Goal: Communication & Community: Participate in discussion

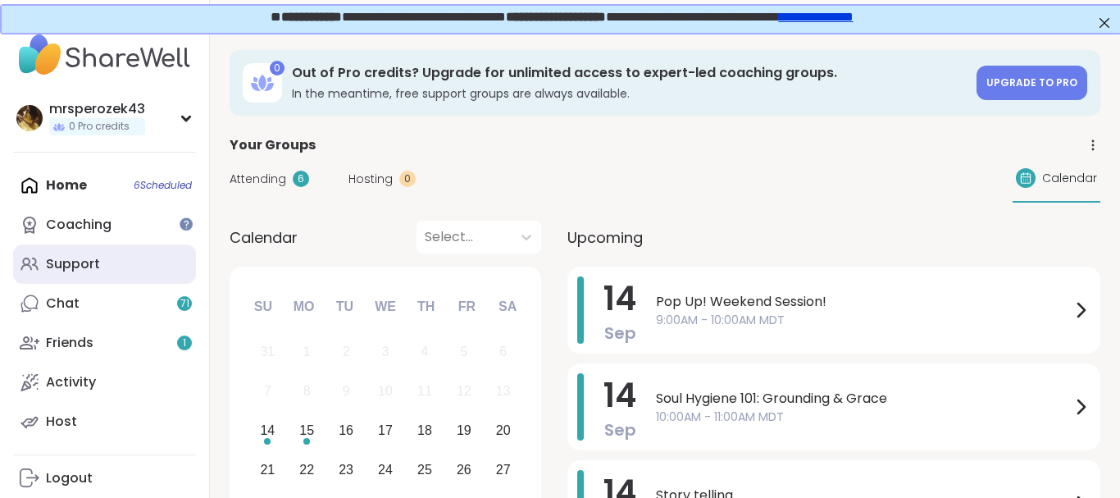
click at [75, 261] on div "Support" at bounding box center [73, 264] width 54 height 18
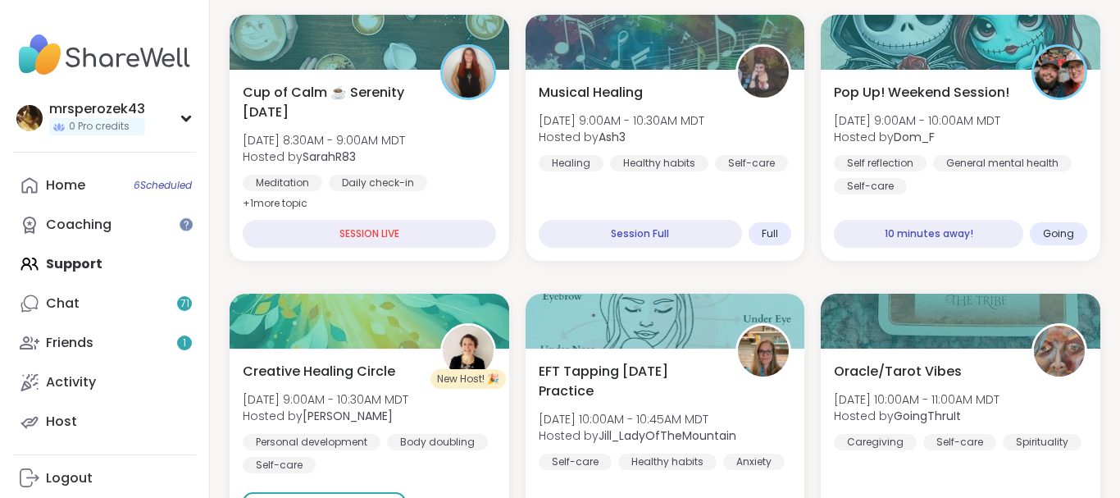
scroll to position [206, 0]
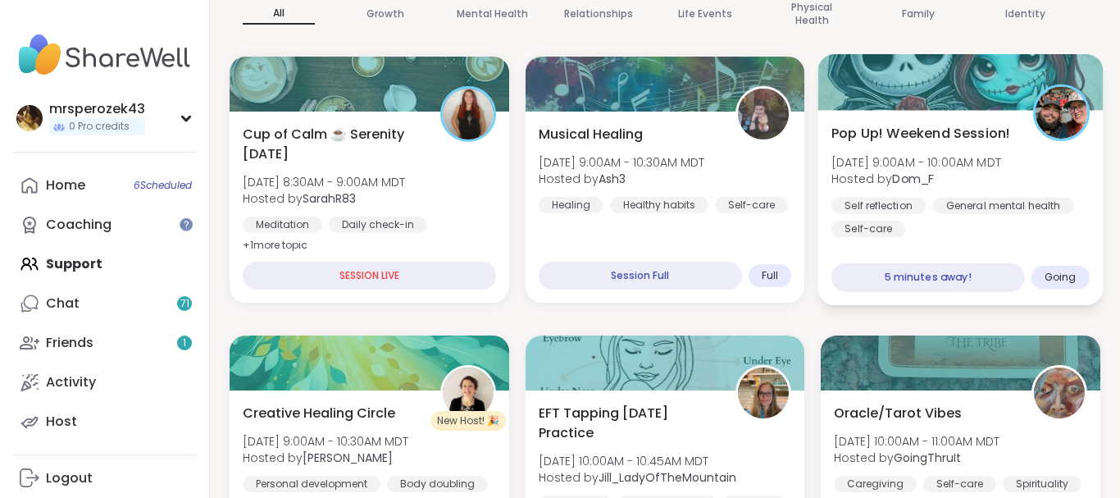
click at [926, 210] on div "Self reflection General mental health Self-care" at bounding box center [960, 217] width 258 height 40
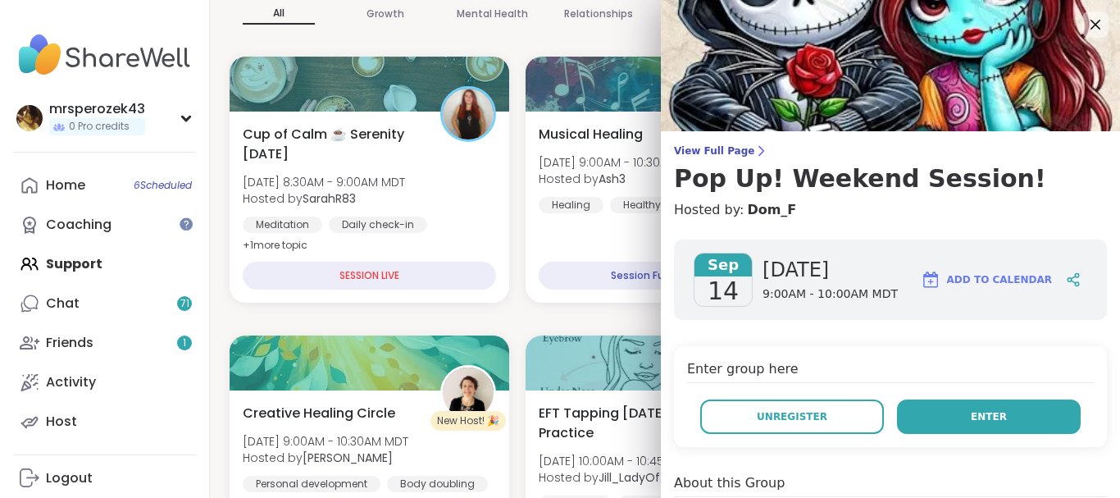
click at [942, 408] on button "Enter" at bounding box center [989, 416] width 184 height 34
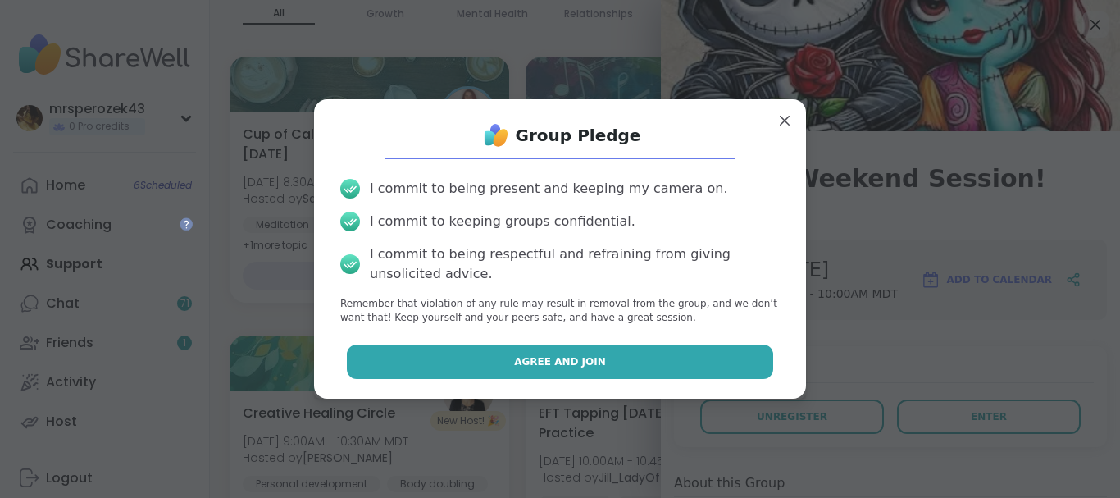
click at [657, 364] on button "Agree and Join" at bounding box center [560, 361] width 427 height 34
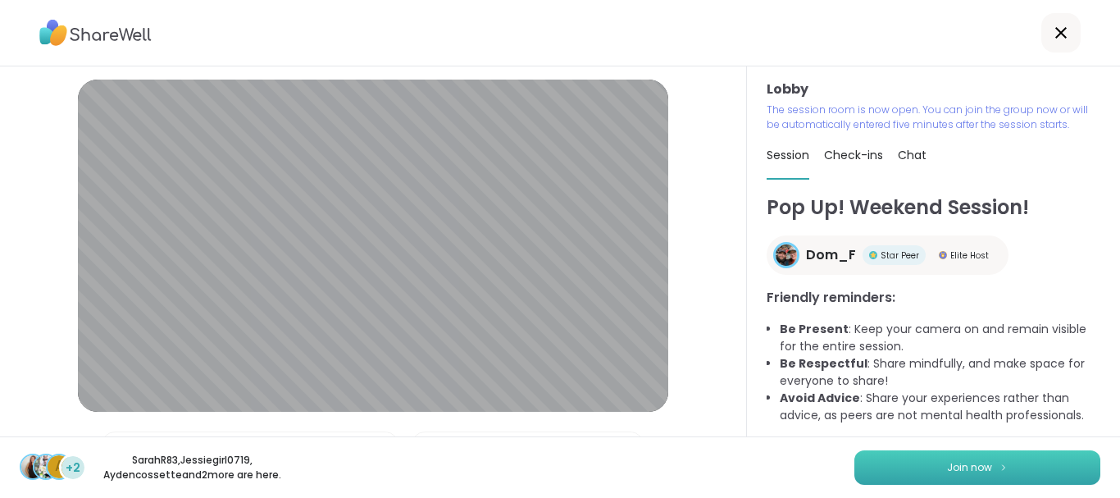
click at [895, 467] on button "Join now" at bounding box center [977, 467] width 246 height 34
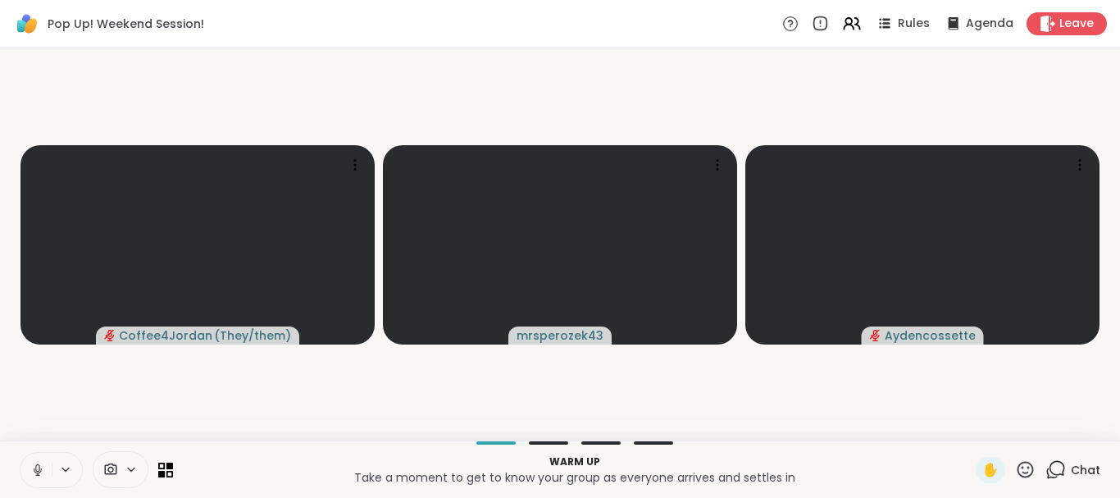
click at [34, 462] on button at bounding box center [35, 470] width 31 height 34
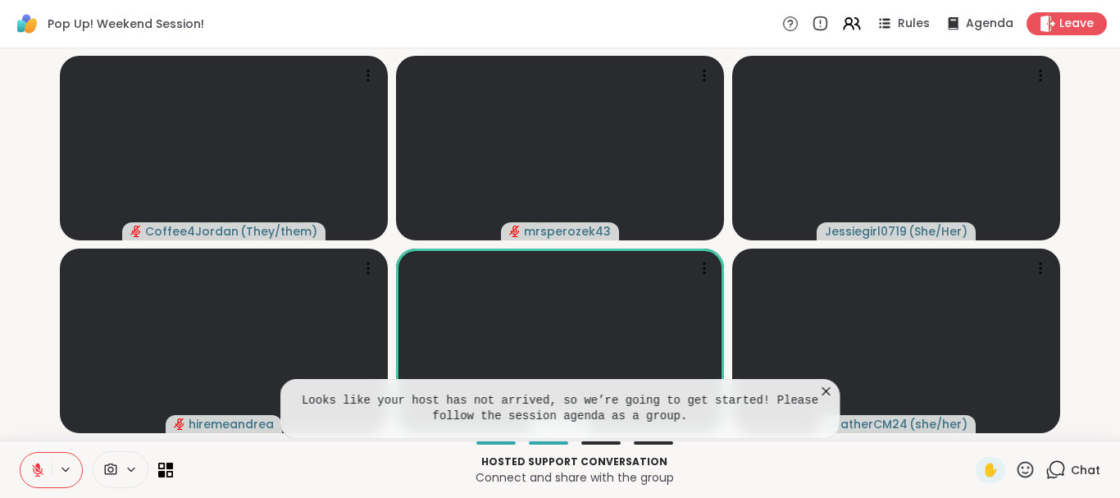
click at [29, 467] on button at bounding box center [35, 470] width 31 height 34
click at [826, 389] on icon at bounding box center [826, 391] width 16 height 16
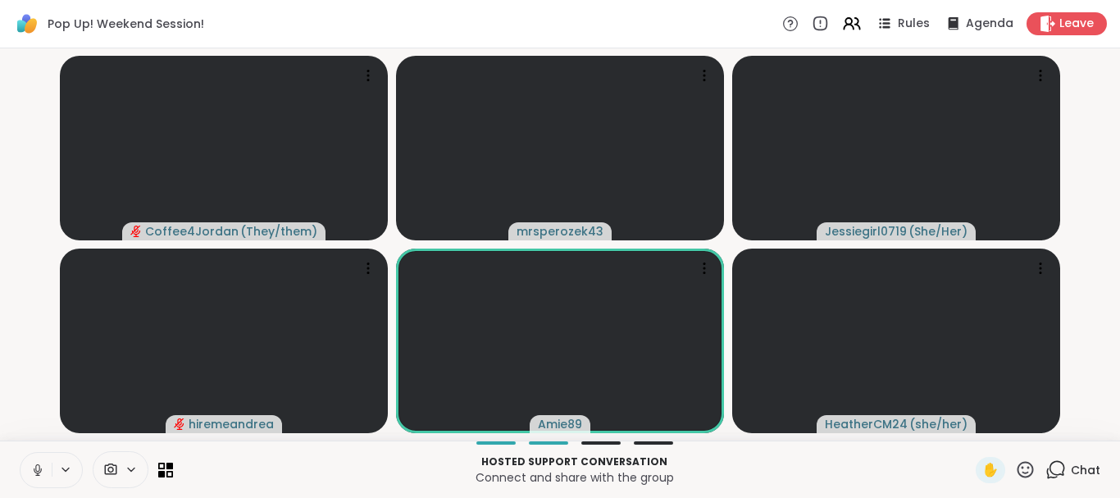
click at [36, 464] on icon at bounding box center [37, 469] width 15 height 15
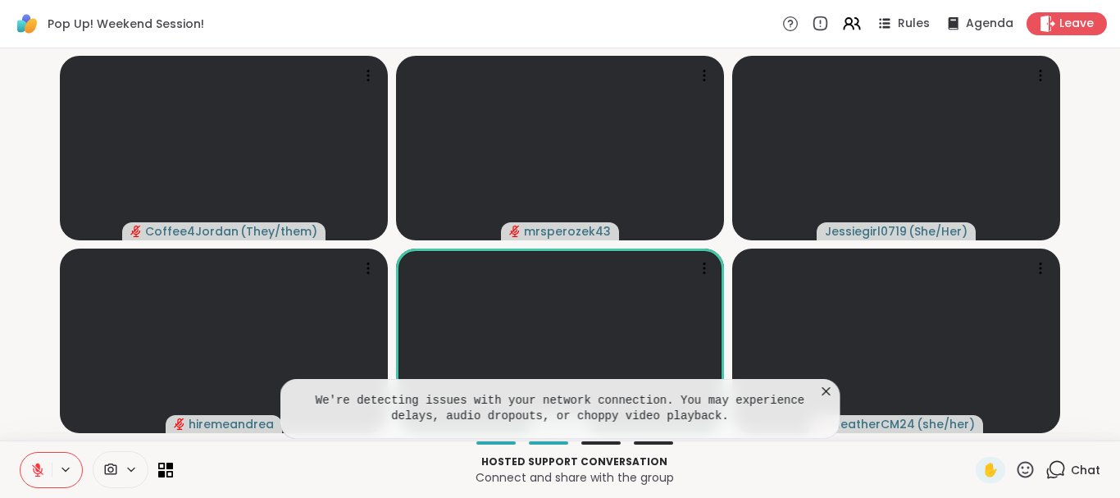
click at [1074, 139] on video-player-container "Coffee4Jordan ( They/them ) mrsperozek43 Jessiegirl0719 ( She/Her ) hiremeandre…" at bounding box center [560, 244] width 1100 height 379
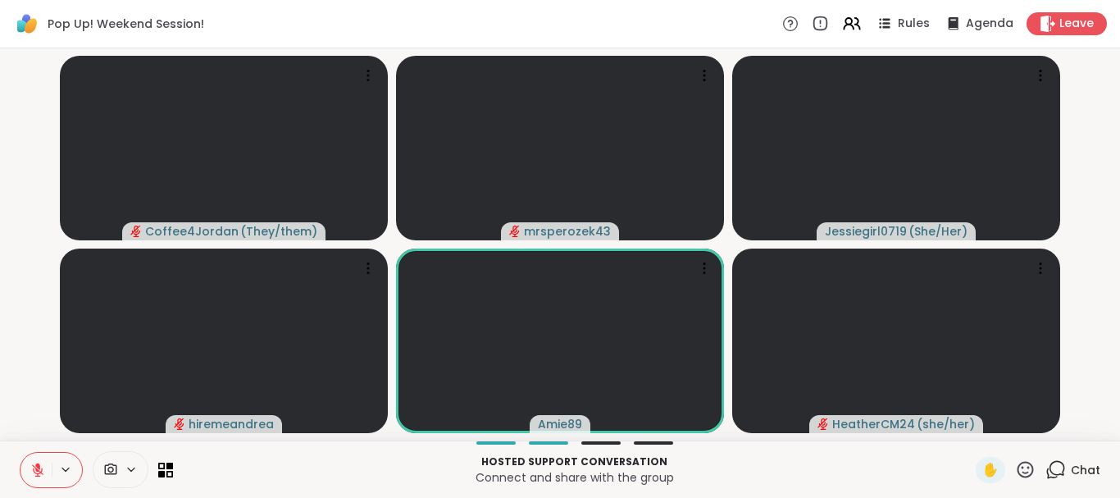
click at [34, 462] on icon at bounding box center [37, 469] width 15 height 15
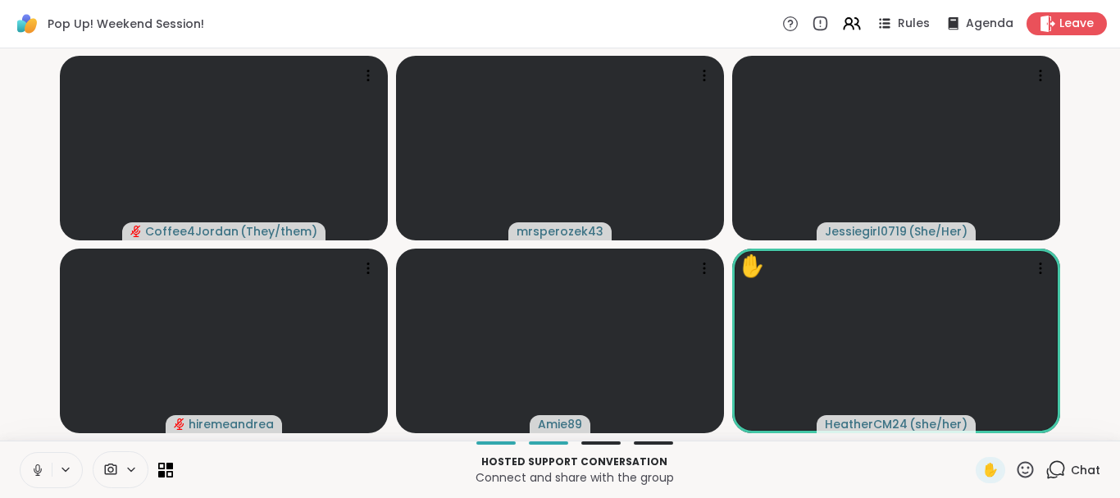
click at [34, 466] on icon at bounding box center [37, 469] width 15 height 15
click at [32, 462] on icon at bounding box center [37, 469] width 15 height 15
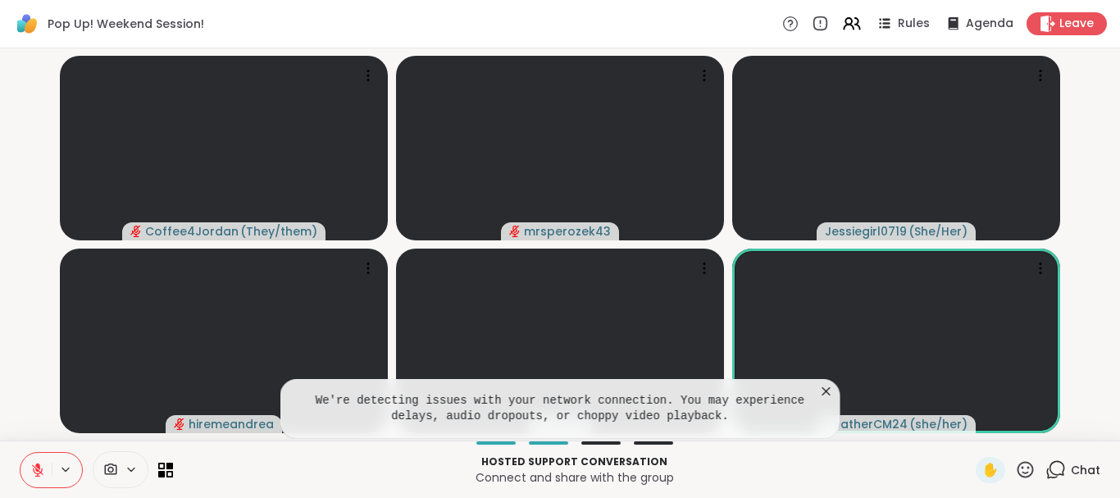
click at [824, 389] on icon at bounding box center [826, 391] width 8 height 8
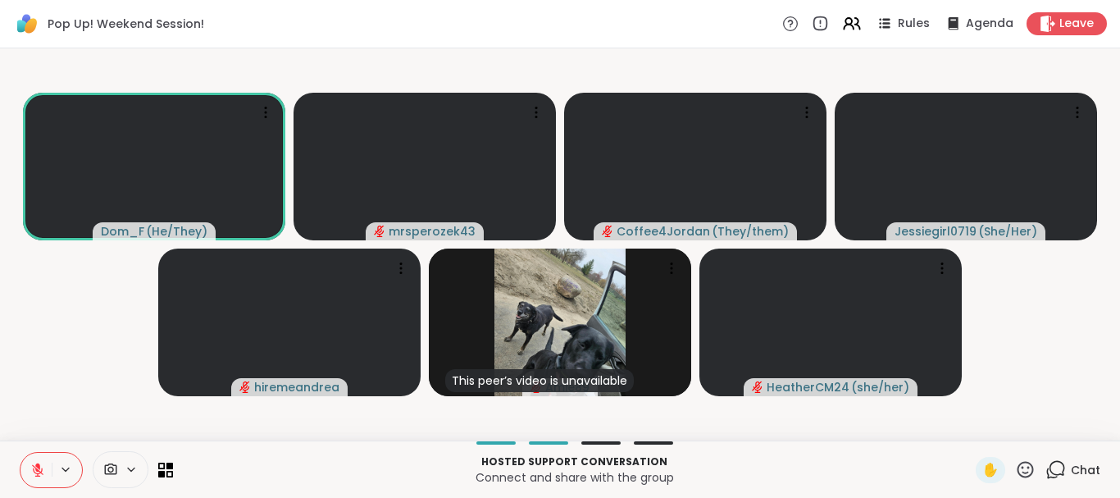
click at [1057, 462] on icon at bounding box center [1055, 469] width 20 height 20
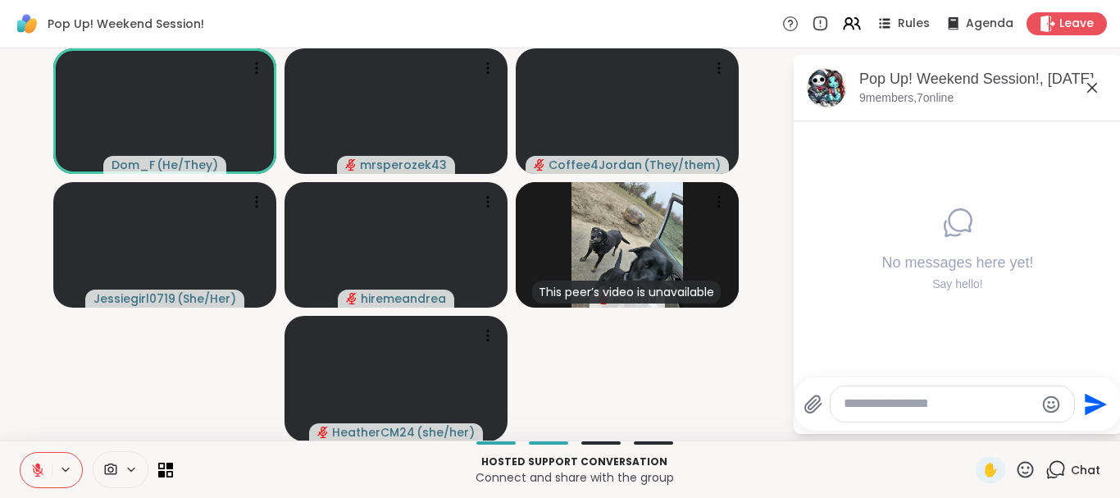
click at [1057, 462] on icon at bounding box center [1055, 469] width 20 height 20
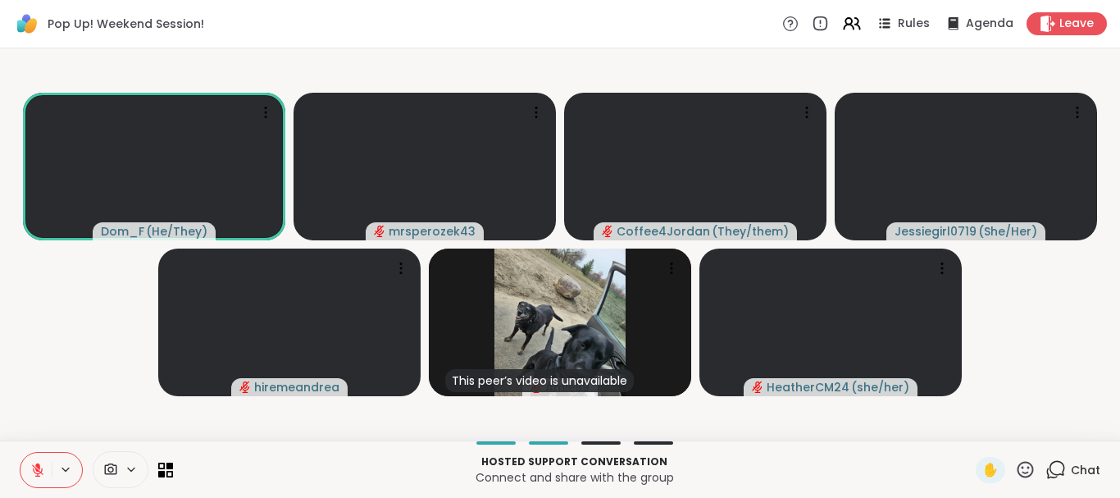
click at [1058, 465] on icon at bounding box center [1055, 469] width 20 height 20
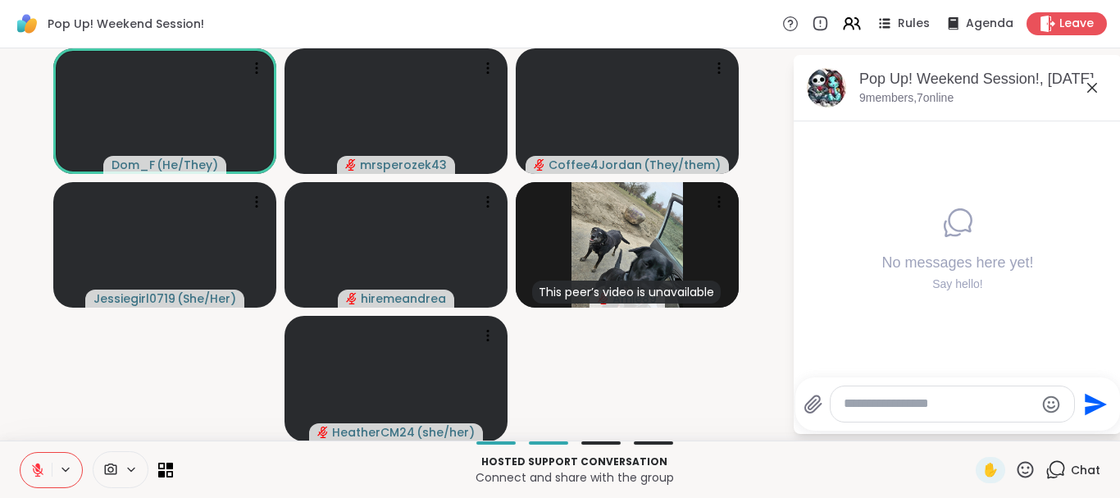
click at [921, 409] on textarea "Type your message" at bounding box center [939, 403] width 191 height 17
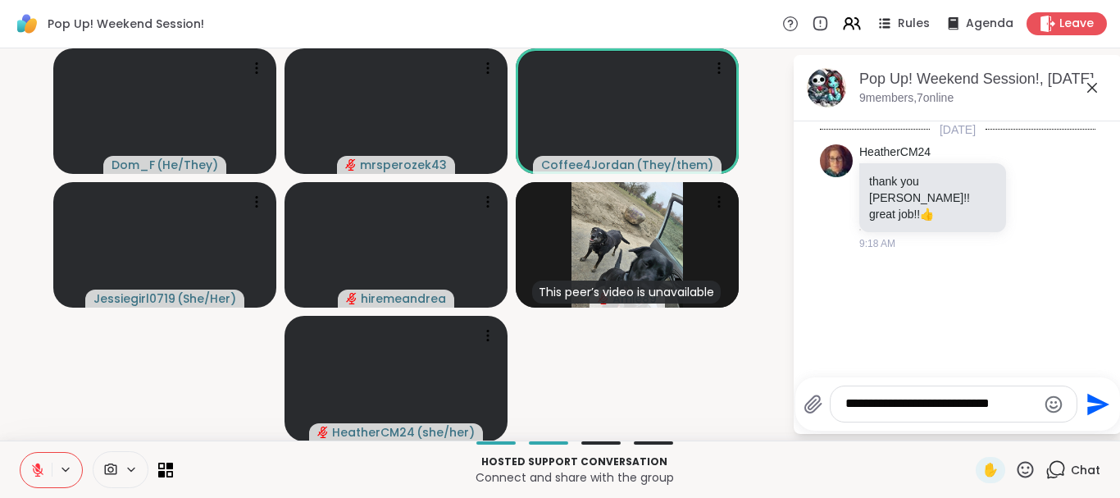
click at [921, 409] on textarea "**********" at bounding box center [940, 403] width 191 height 17
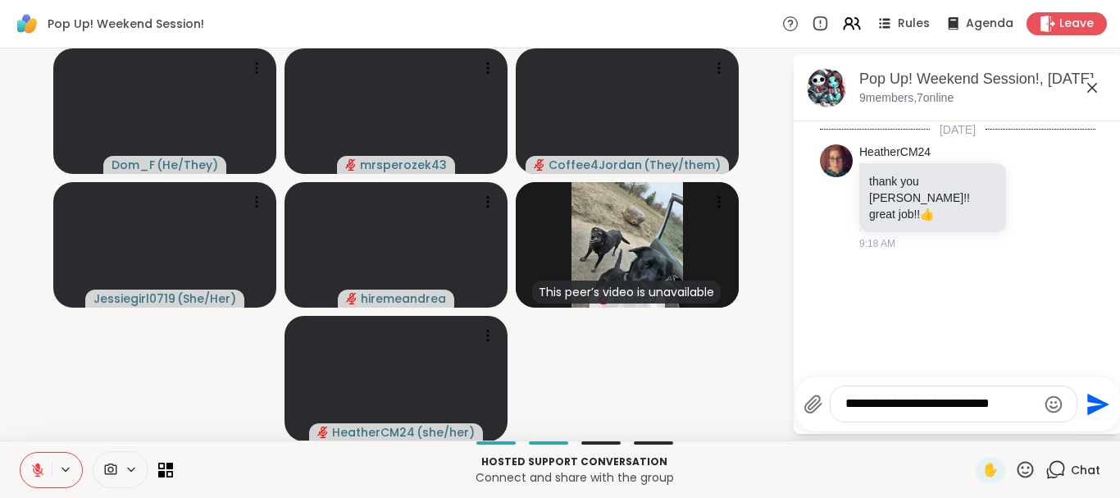
type textarea "**********"
click at [1084, 406] on icon "Send" at bounding box center [1096, 404] width 26 height 26
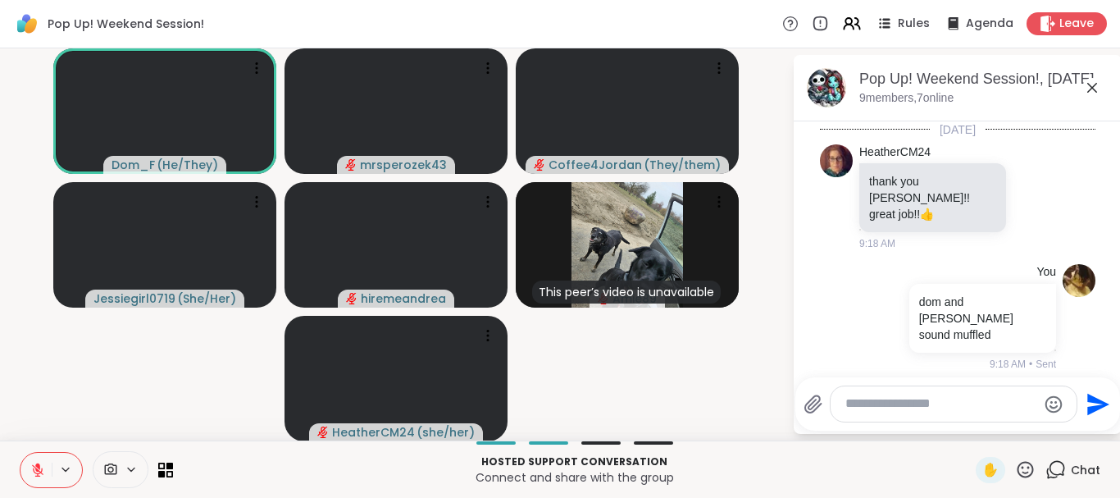
click at [1094, 84] on icon at bounding box center [1092, 88] width 20 height 20
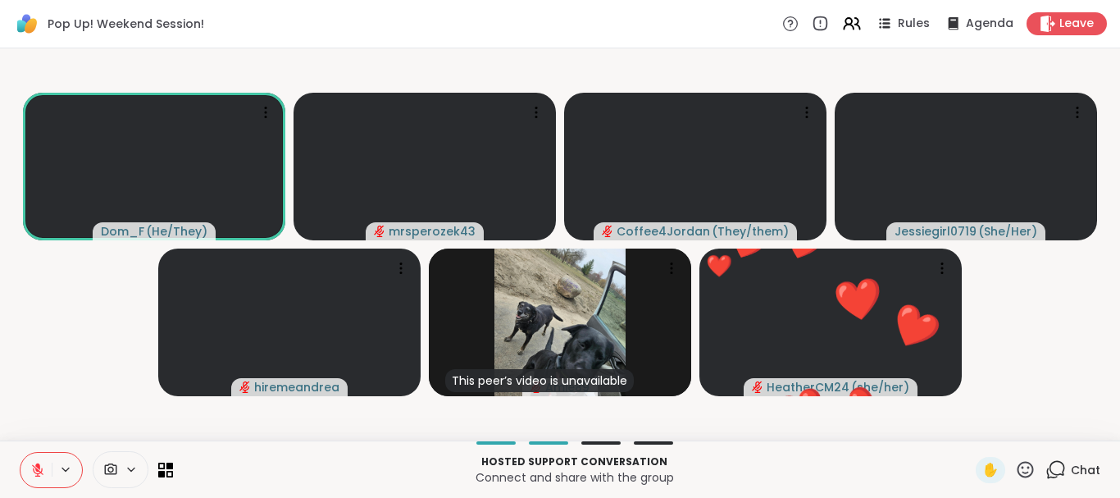
click at [38, 466] on icon at bounding box center [37, 465] width 5 height 7
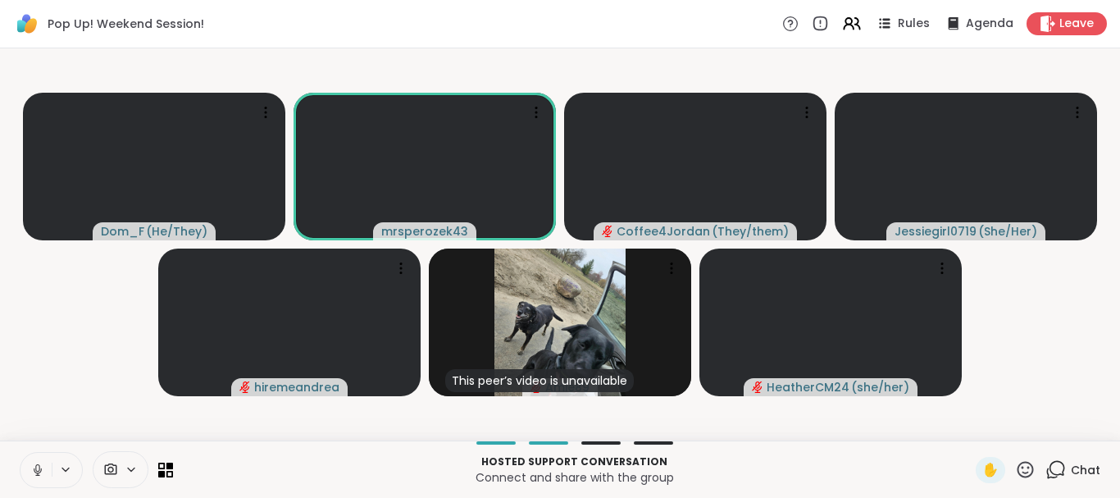
click at [35, 462] on icon at bounding box center [37, 469] width 15 height 15
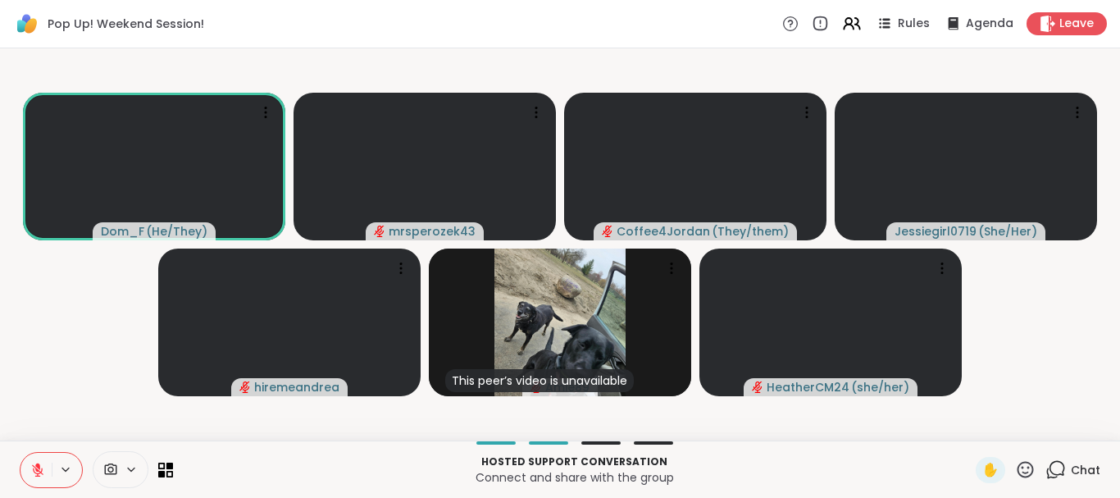
click at [31, 469] on icon at bounding box center [37, 469] width 15 height 15
click at [33, 465] on icon at bounding box center [37, 469] width 15 height 15
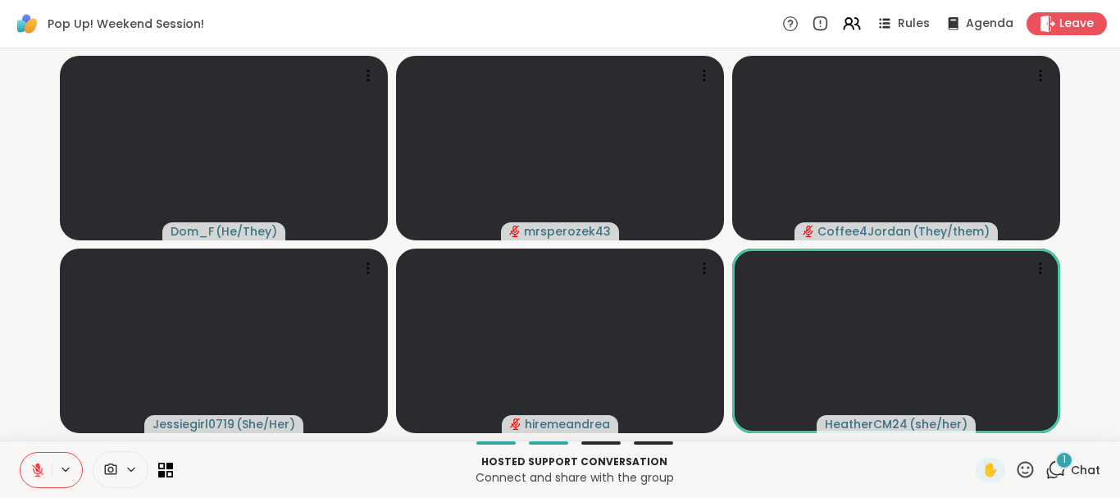
click at [41, 468] on icon at bounding box center [37, 469] width 15 height 15
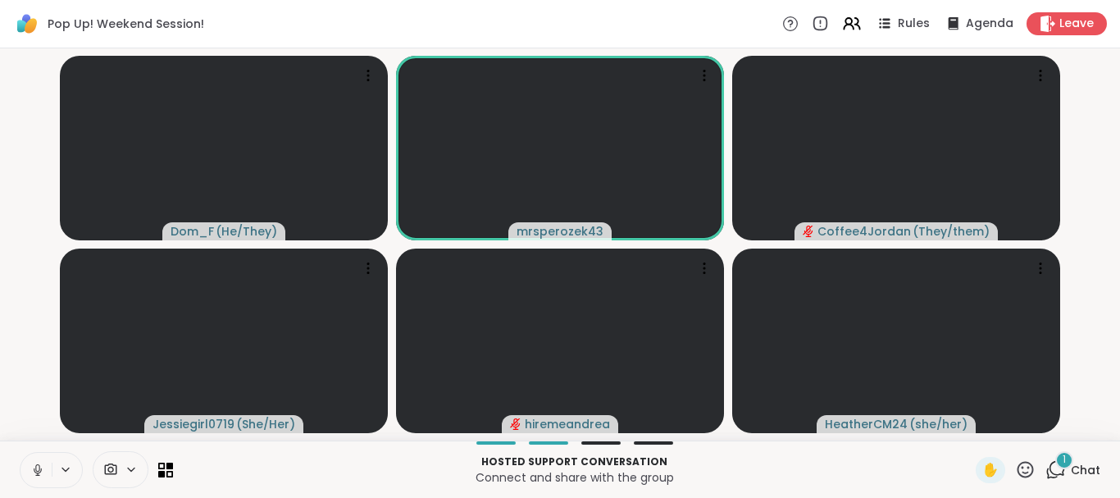
click at [41, 468] on icon at bounding box center [38, 469] width 8 height 5
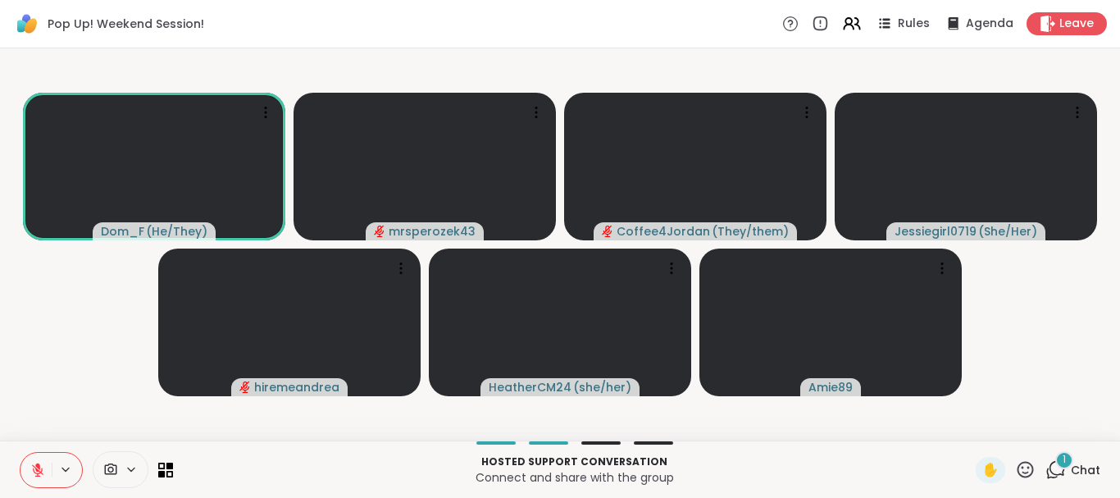
click at [1057, 462] on div "1" at bounding box center [1064, 460] width 18 height 18
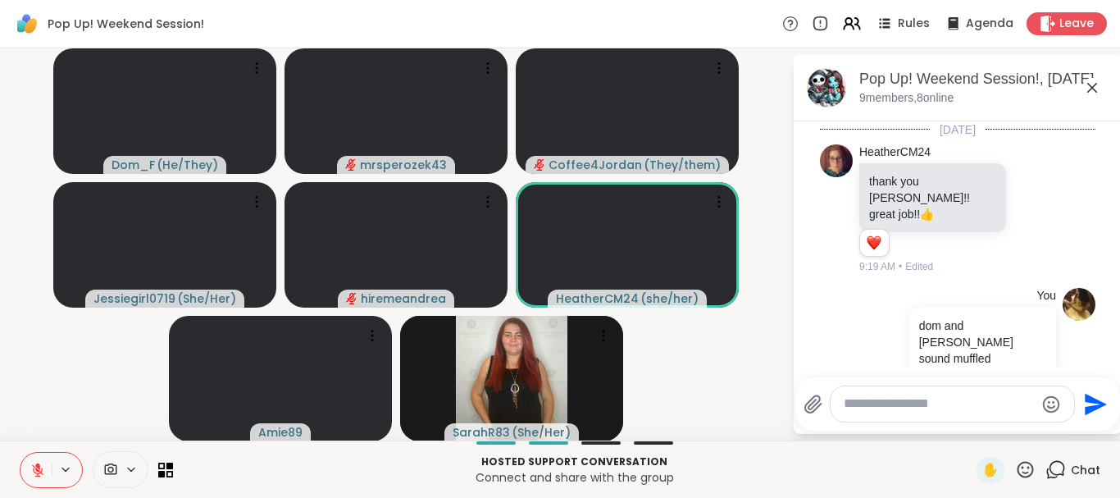
scroll to position [177, 0]
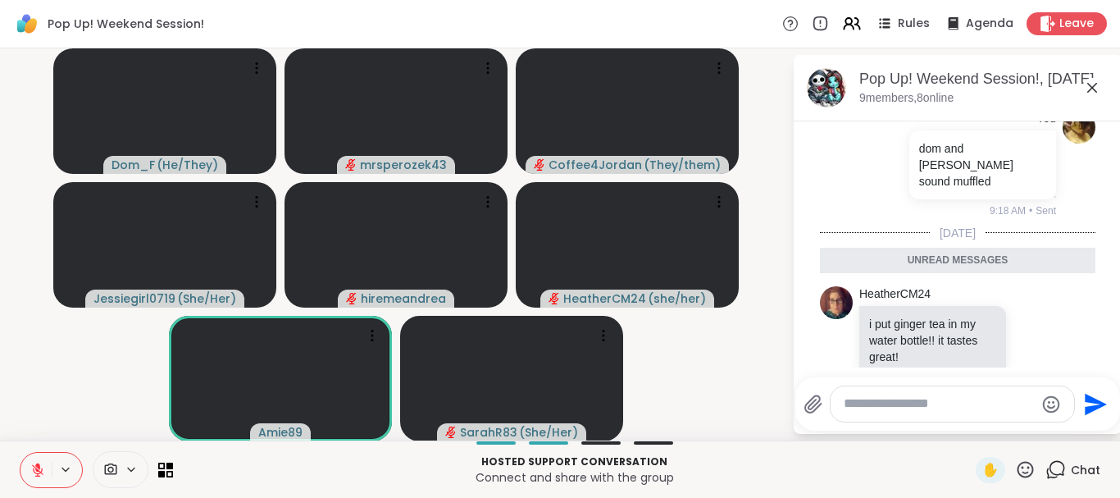
click at [1091, 85] on icon at bounding box center [1092, 88] width 20 height 20
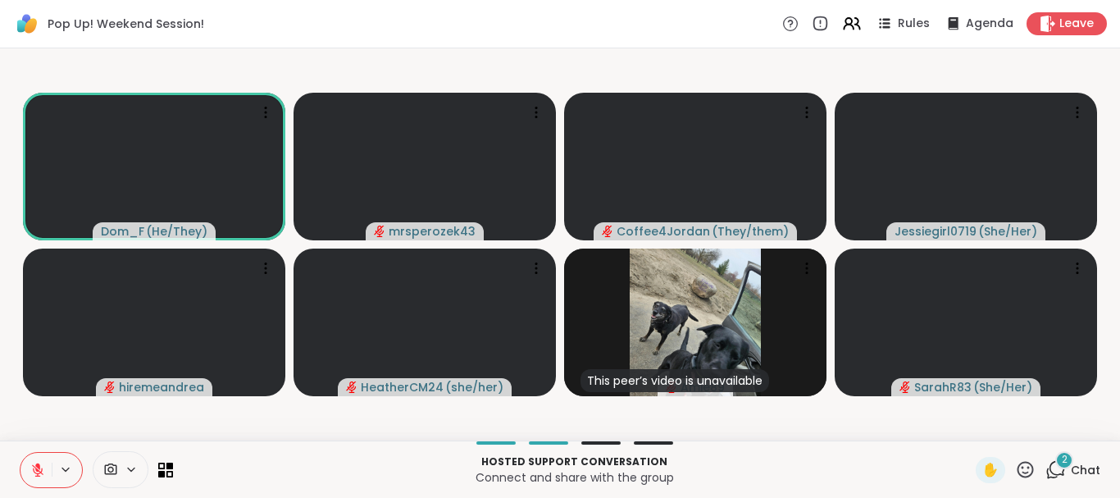
click at [1060, 457] on div "2" at bounding box center [1064, 460] width 18 height 18
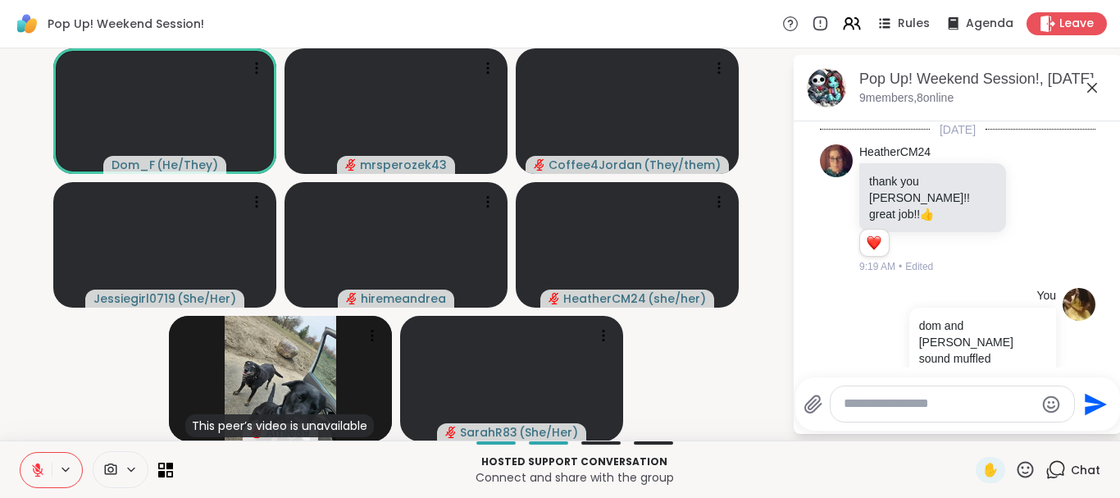
scroll to position [368, 0]
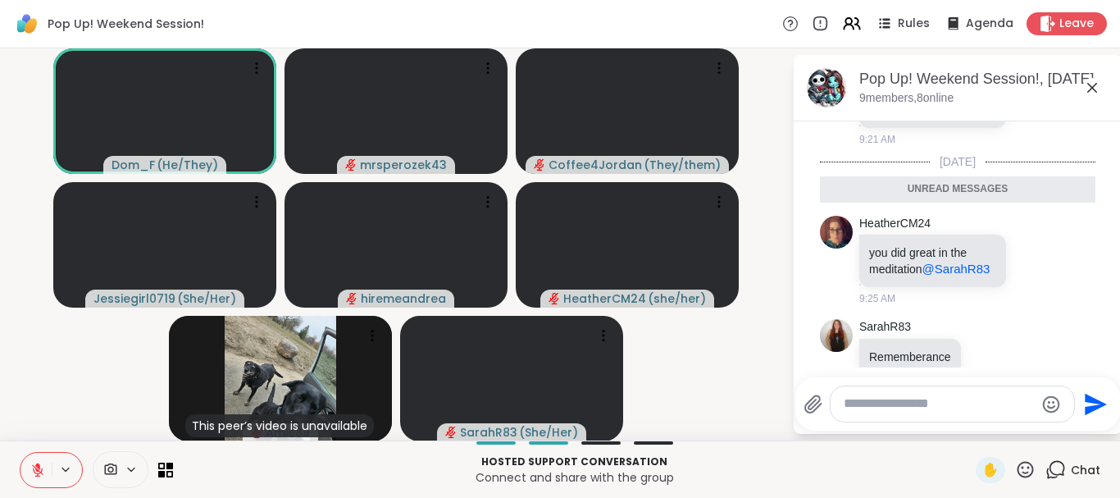
click at [1090, 86] on icon at bounding box center [1092, 88] width 10 height 10
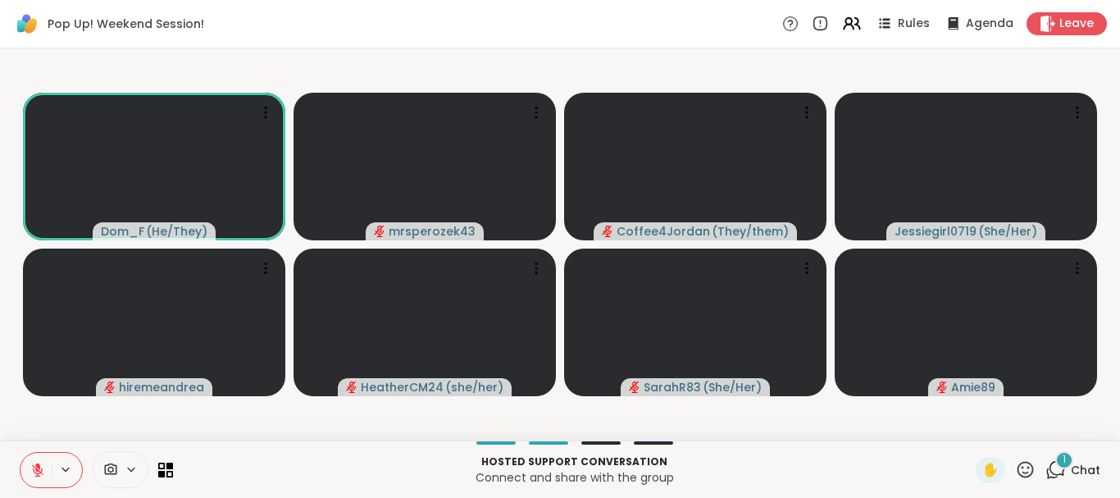
click at [32, 465] on icon at bounding box center [37, 469] width 15 height 15
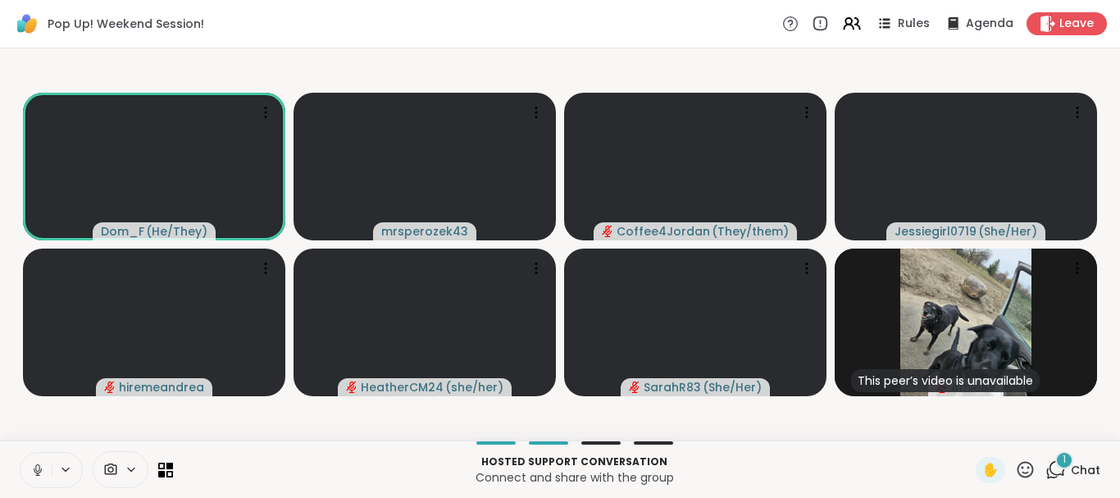
click at [39, 469] on icon at bounding box center [37, 469] width 15 height 15
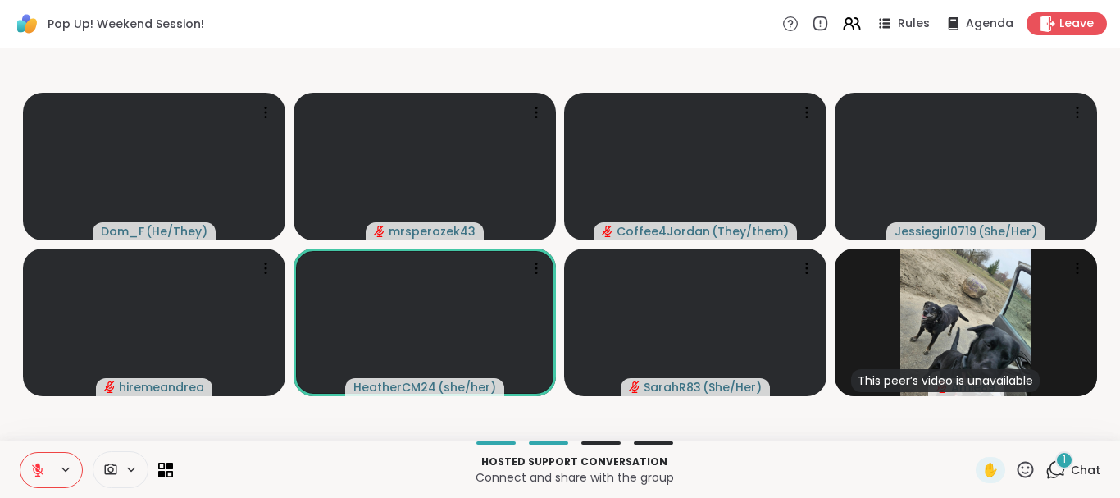
click at [33, 464] on icon at bounding box center [37, 469] width 15 height 15
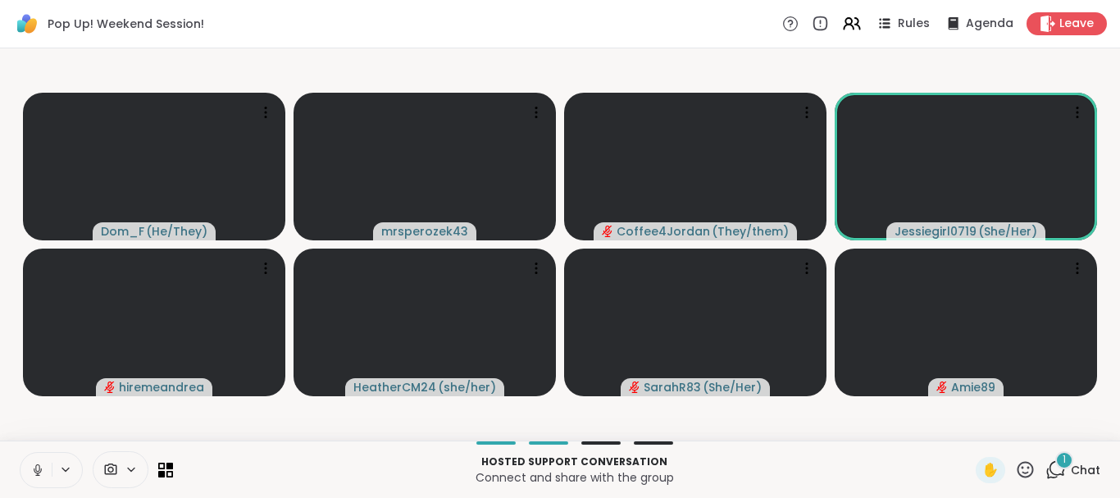
click at [34, 468] on icon at bounding box center [37, 469] width 15 height 15
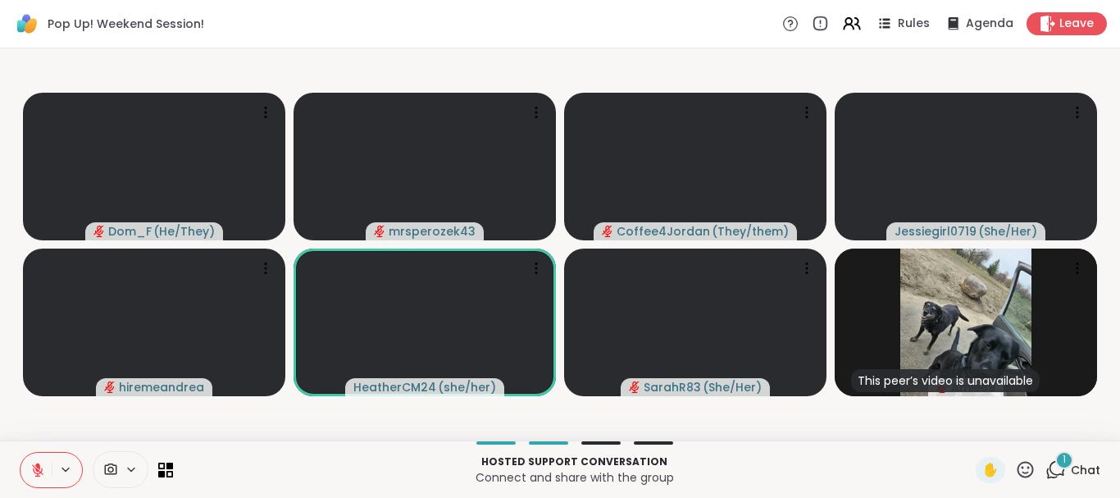
click at [1062, 456] on div "1" at bounding box center [1064, 460] width 18 height 18
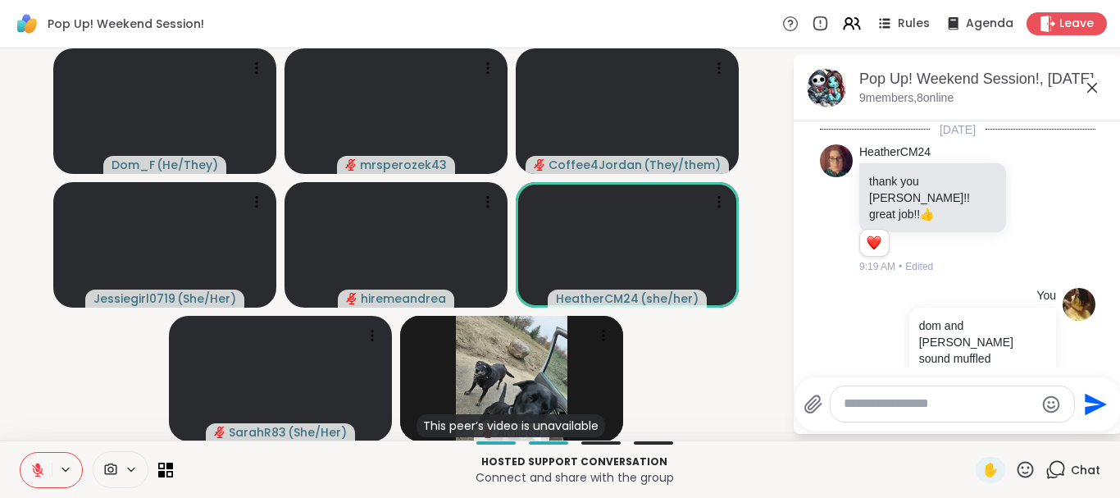
scroll to position [544, 0]
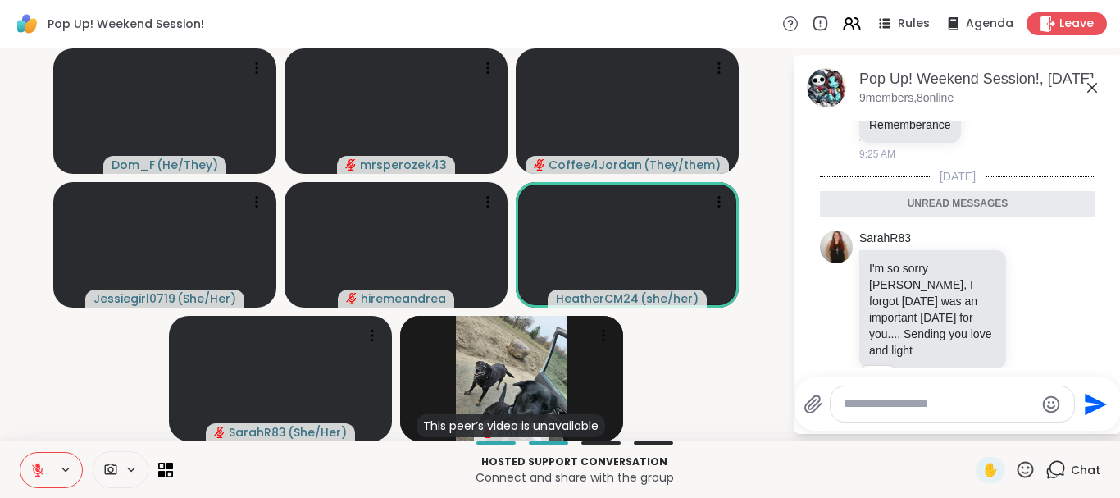
click at [1088, 88] on icon at bounding box center [1092, 88] width 20 height 20
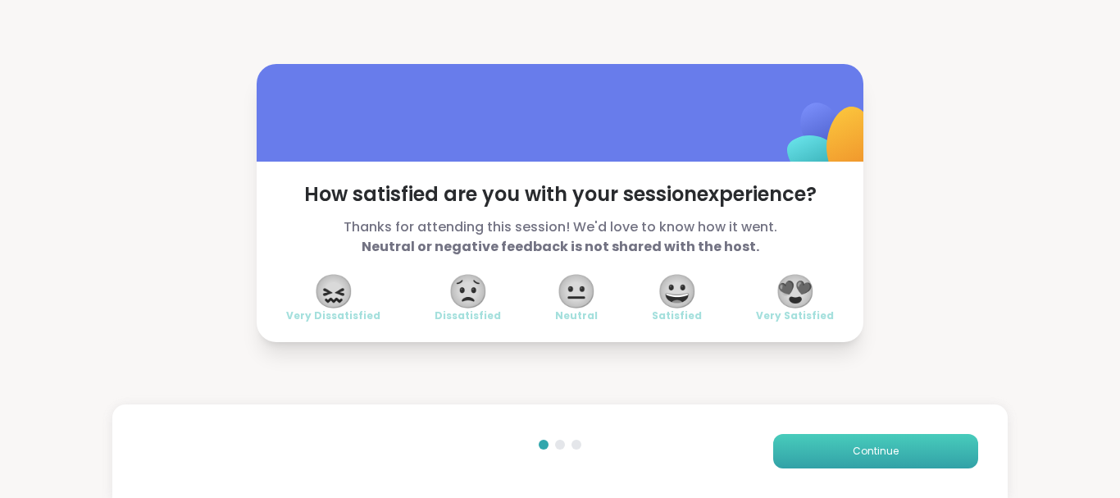
click at [794, 437] on button "Continue" at bounding box center [875, 451] width 205 height 34
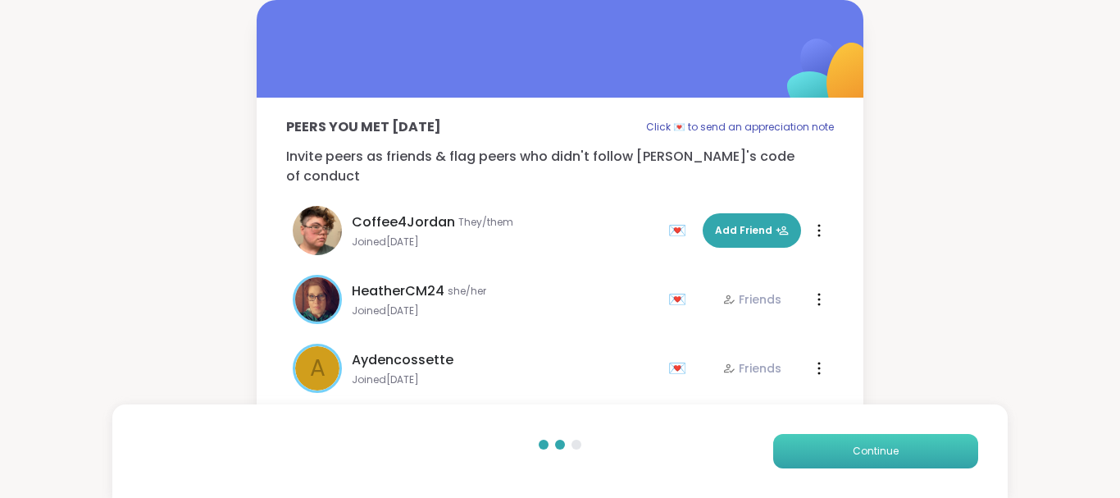
click at [815, 450] on button "Continue" at bounding box center [875, 451] width 205 height 34
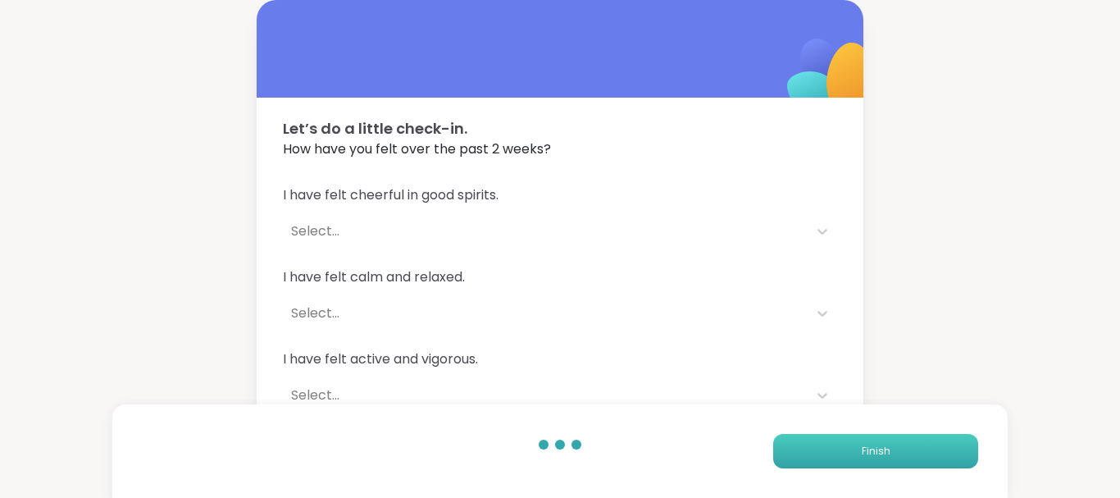
click at [815, 450] on button "Finish" at bounding box center [875, 451] width 205 height 34
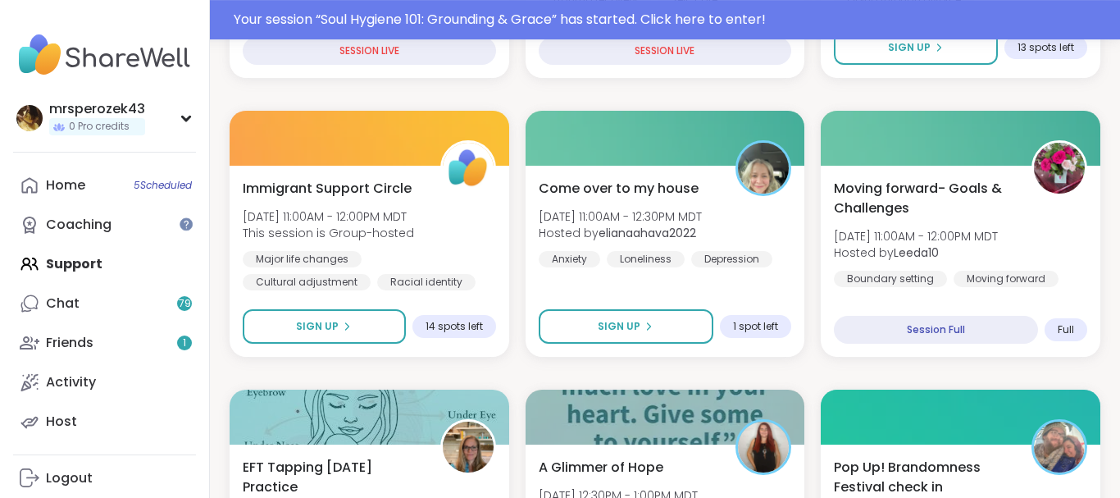
scroll to position [743, 0]
